Goal: Transaction & Acquisition: Purchase product/service

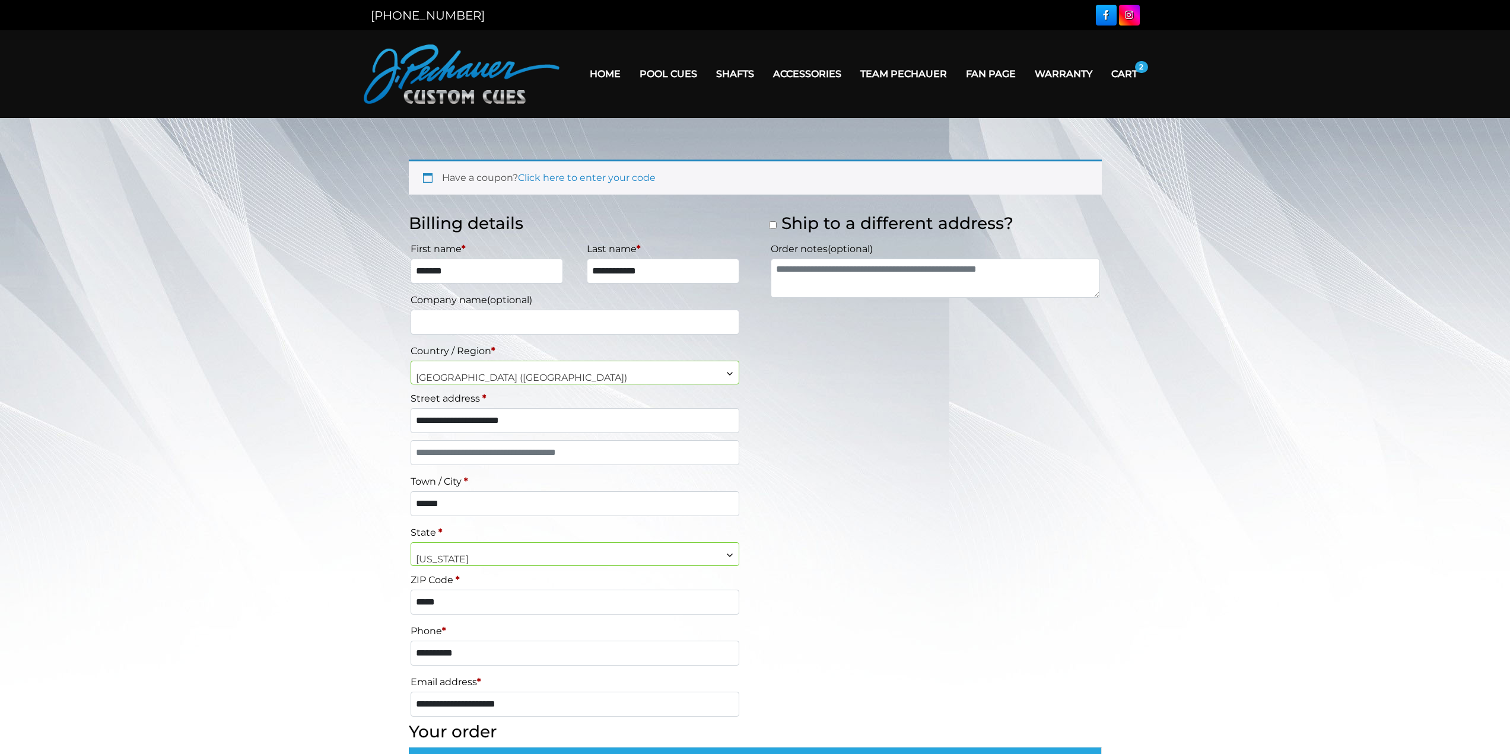
select select "**"
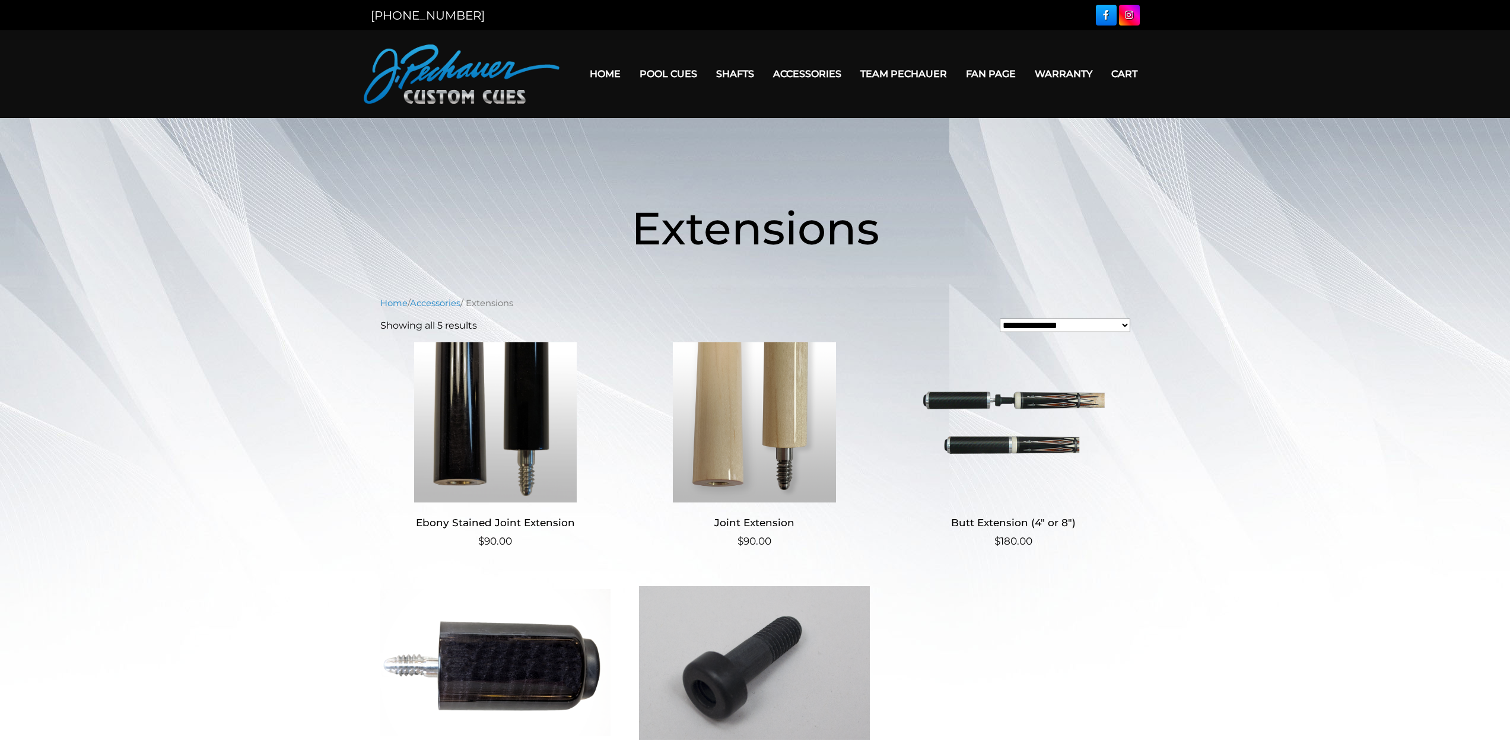
scroll to position [178, 0]
